Goal: Check status: Check status

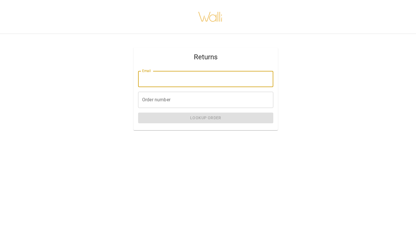
click at [173, 77] on input "Email" at bounding box center [205, 79] width 135 height 16
type input "**********"
click at [169, 101] on div "Order number Order number" at bounding box center [205, 100] width 135 height 16
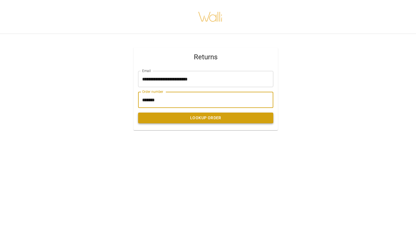
type input "*******"
click at [187, 120] on button "Lookup Order" at bounding box center [205, 117] width 135 height 11
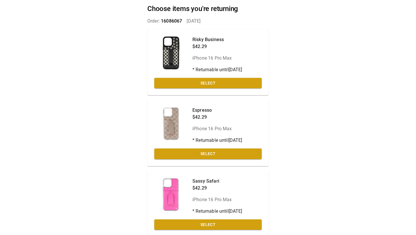
scroll to position [29, 0]
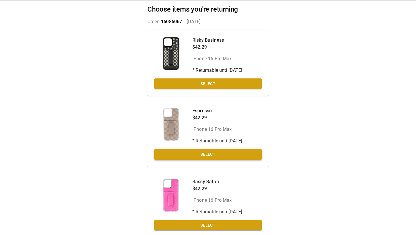
click at [217, 155] on button "Select" at bounding box center [207, 154] width 107 height 11
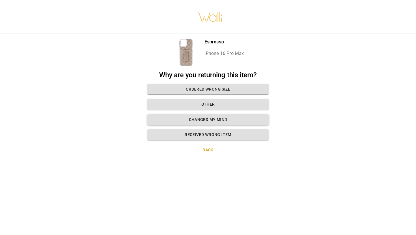
click at [212, 121] on button "Changed my mind" at bounding box center [207, 119] width 121 height 11
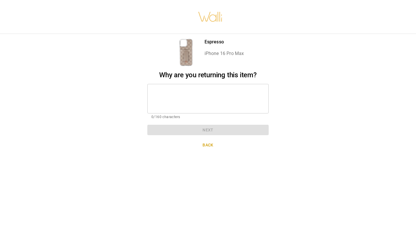
click at [183, 98] on textarea at bounding box center [207, 98] width 113 height 20
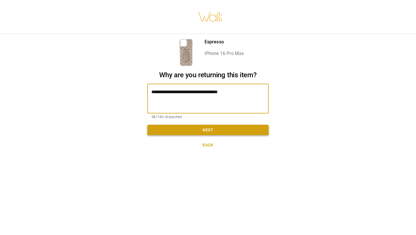
type textarea "**********"
click at [205, 133] on button "Next" at bounding box center [207, 130] width 121 height 11
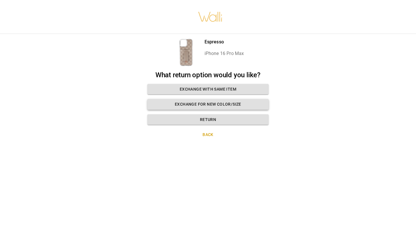
click at [198, 105] on button "Exchange for new color/size" at bounding box center [207, 104] width 121 height 11
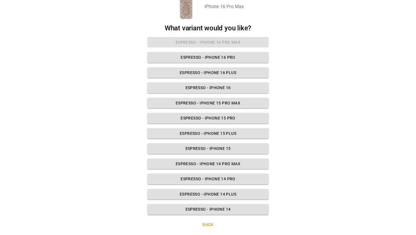
scroll to position [44, 0]
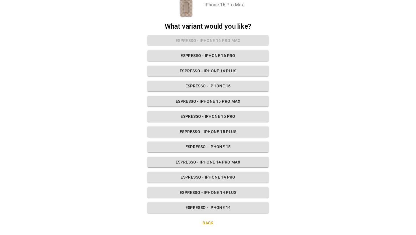
click at [208, 224] on button "Back" at bounding box center [207, 222] width 121 height 11
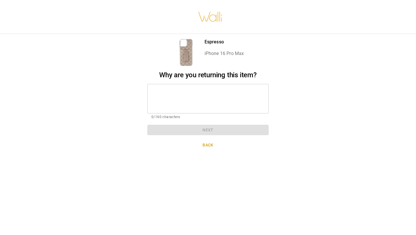
click at [206, 104] on textarea at bounding box center [207, 98] width 113 height 20
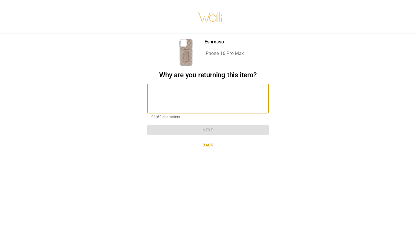
type textarea "*"
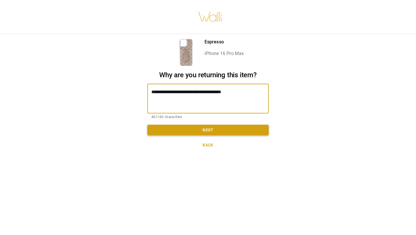
type textarea "**********"
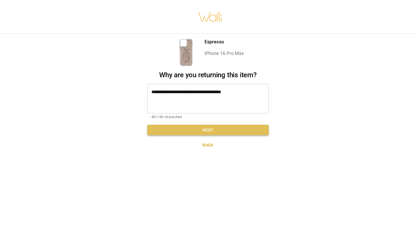
click at [199, 128] on button "Next" at bounding box center [207, 130] width 121 height 11
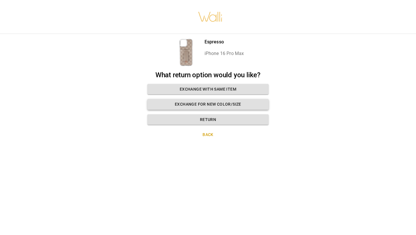
click at [204, 104] on button "Exchange for new color/size" at bounding box center [207, 104] width 121 height 11
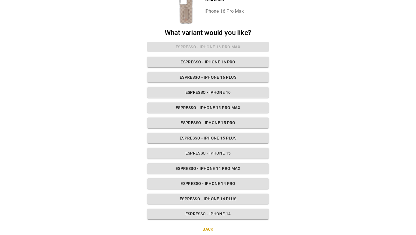
scroll to position [44, 0]
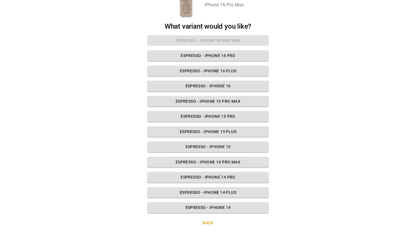
click at [218, 20] on div "Espresso iPhone 16 Pro Max What variant would you like? Espresso - iPhone 16 Pr…" at bounding box center [207, 109] width 135 height 249
click at [203, 217] on button "Back" at bounding box center [207, 222] width 121 height 11
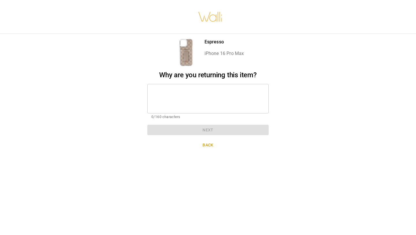
scroll to position [0, 0]
click at [175, 94] on textarea at bounding box center [207, 98] width 113 height 20
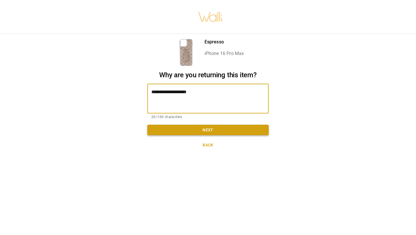
type textarea "**********"
click at [200, 133] on button "Next" at bounding box center [207, 130] width 121 height 11
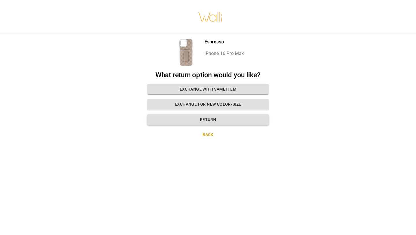
click at [216, 120] on button "Return" at bounding box center [207, 119] width 121 height 11
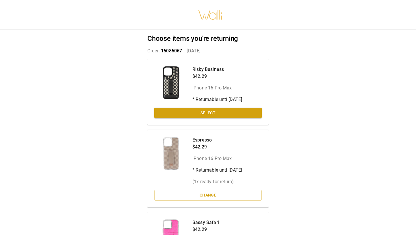
scroll to position [65, 0]
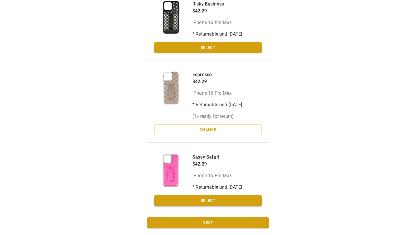
click at [198, 198] on button "Select" at bounding box center [207, 200] width 107 height 11
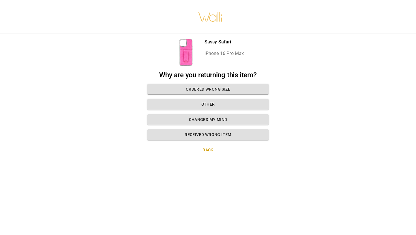
scroll to position [0, 0]
click at [200, 117] on button "Changed my mind" at bounding box center [207, 119] width 121 height 11
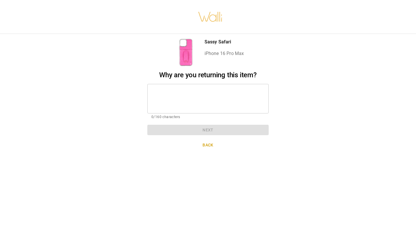
click at [193, 98] on textarea at bounding box center [207, 98] width 113 height 20
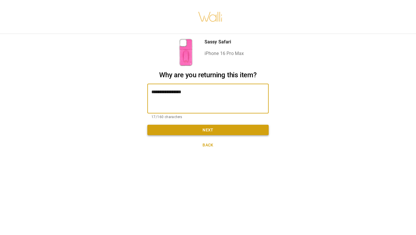
type textarea "**********"
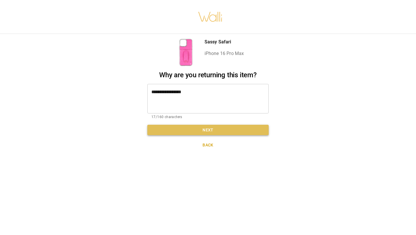
click at [209, 132] on button "Next" at bounding box center [207, 130] width 121 height 11
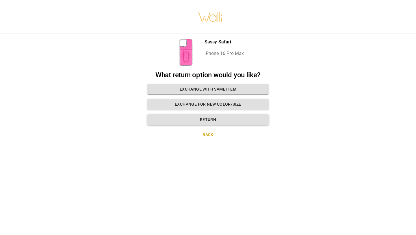
click at [210, 124] on button "Return" at bounding box center [207, 119] width 121 height 11
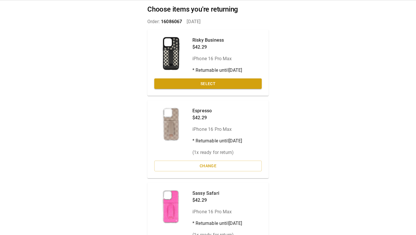
scroll to position [77, 0]
